Goal: Go to known website: Access a specific website the user already knows

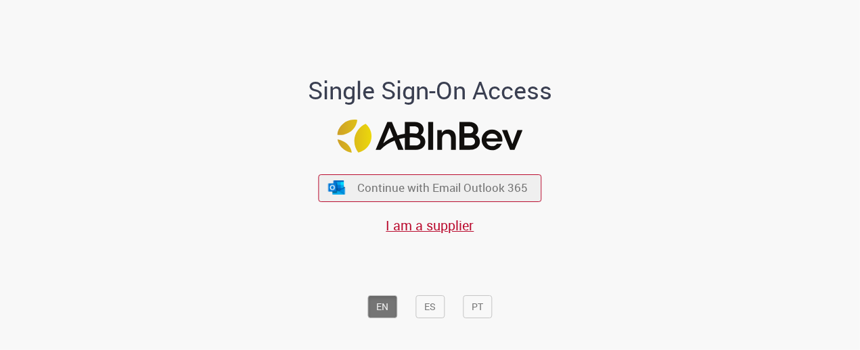
click at [421, 203] on div "Continue with Email Outlook 365 I am a supplier" at bounding box center [430, 197] width 223 height 75
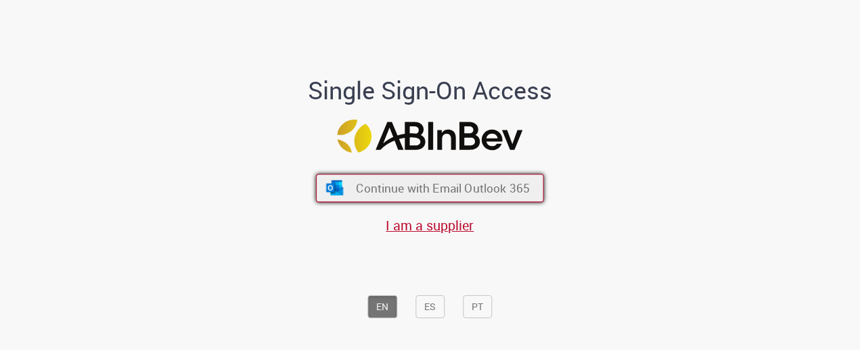
click at [445, 193] on span "Continue with Email Outlook 365" at bounding box center [443, 189] width 174 height 16
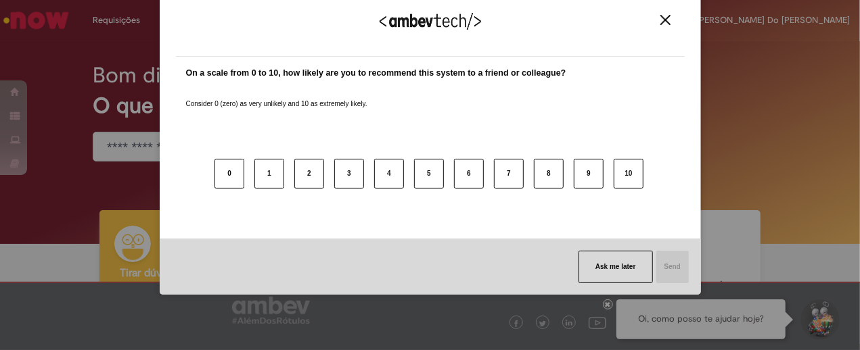
click at [663, 15] on img "Close" at bounding box center [665, 20] width 10 height 10
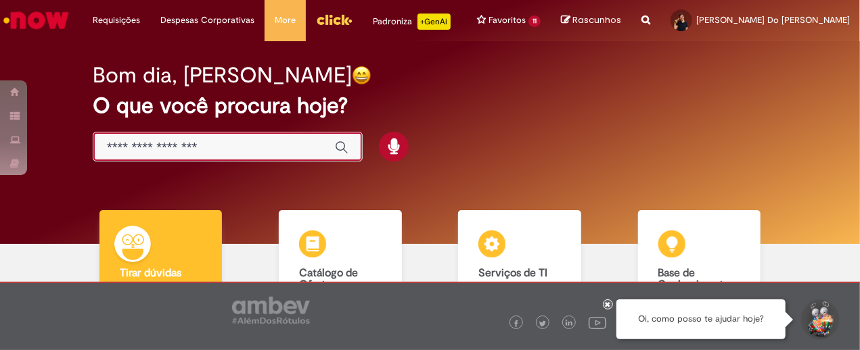
click at [214, 154] on input "Basta digitar aqui" at bounding box center [214, 148] width 214 height 16
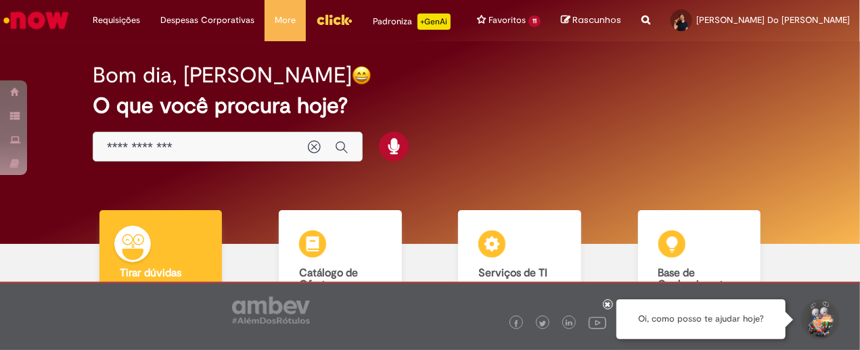
type input "**********"
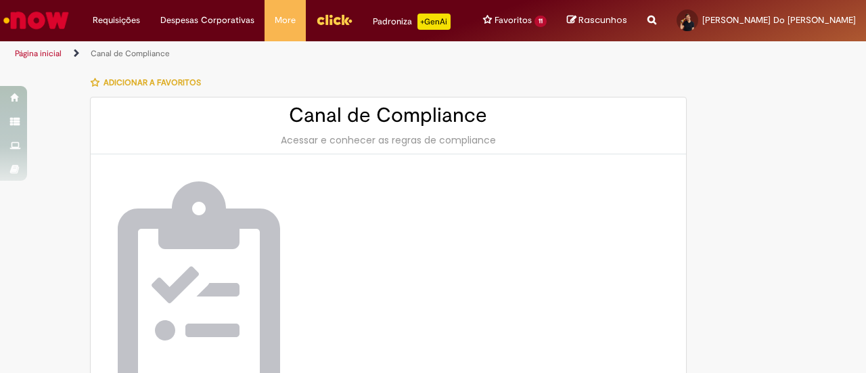
click at [337, 147] on div "Canal de Compliance Acessar e conhecer as regras de compliance" at bounding box center [388, 125] width 595 height 57
click at [357, 123] on h2 "Canal de Compliance" at bounding box center [388, 115] width 568 height 22
click at [285, 195] on div at bounding box center [198, 289] width 189 height 243
click at [227, 250] on img at bounding box center [199, 289] width 162 height 216
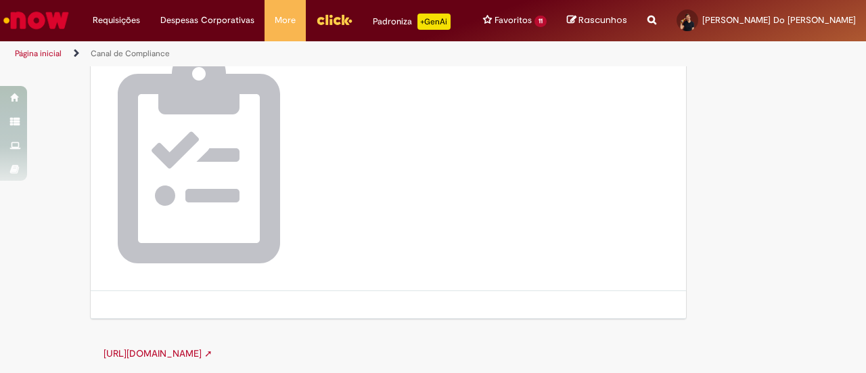
click at [388, 243] on div at bounding box center [388, 155] width 595 height 271
click at [212, 352] on link "https://canalcomplianceambev.aliant.com.br ➚" at bounding box center [157, 353] width 109 height 12
